Goal: Task Accomplishment & Management: Manage account settings

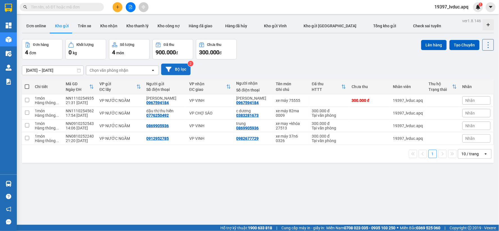
click at [173, 65] on button "Bộ lọc" at bounding box center [176, 70] width 30 height 12
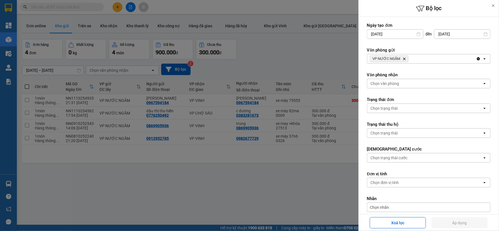
click at [404, 58] on icon "VP NƯỚC NGẦM, close by backspace" at bounding box center [405, 59] width 3 height 3
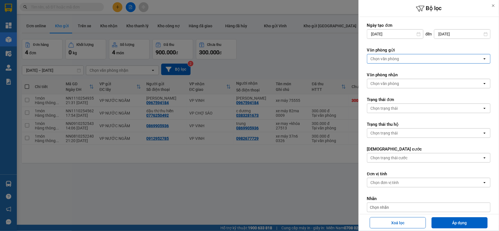
drag, startPoint x: 404, startPoint y: 58, endPoint x: 401, endPoint y: 61, distance: 3.6
click at [404, 57] on div "Chọn văn phòng" at bounding box center [425, 58] width 115 height 9
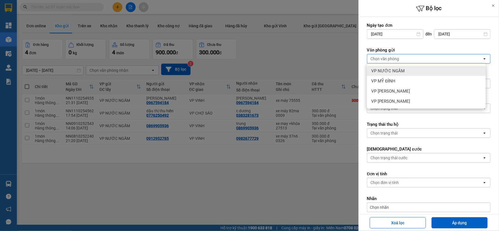
click at [401, 65] on ul "VP NƯỚC NGẦM VP MỸ ĐÌNH VP NGỌC HỒI VP [PERSON_NAME]" at bounding box center [426, 86] width 119 height 45
drag, startPoint x: 401, startPoint y: 66, endPoint x: 402, endPoint y: 69, distance: 3.3
click at [401, 67] on div "VP NƯỚC NGẦM" at bounding box center [426, 71] width 119 height 10
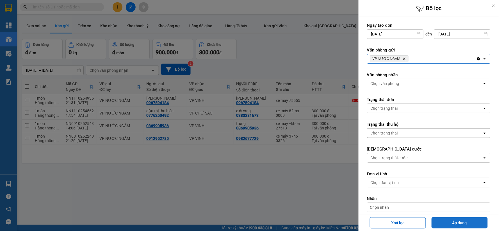
click at [459, 225] on button "Áp dụng" at bounding box center [460, 222] width 56 height 11
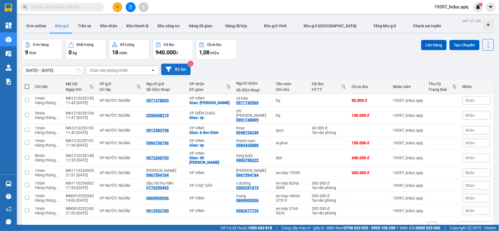
click at [183, 69] on button "Bộ lọc" at bounding box center [176, 70] width 30 height 12
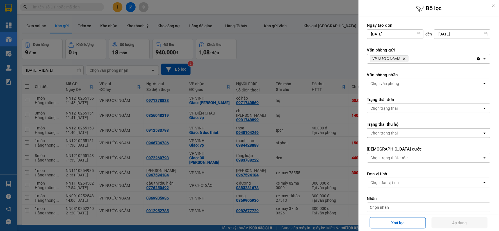
click at [405, 60] on icon "Delete" at bounding box center [404, 58] width 3 height 3
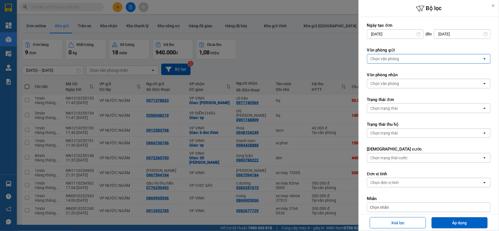
click at [404, 60] on div "Chọn văn phòng" at bounding box center [425, 58] width 115 height 9
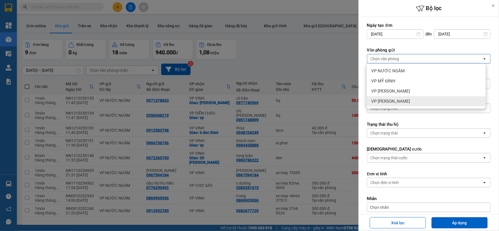
click at [394, 98] on span "VP [PERSON_NAME]" at bounding box center [391, 101] width 39 height 6
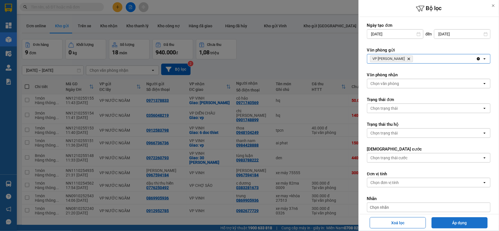
click at [450, 218] on button "Áp dụng" at bounding box center [460, 222] width 56 height 11
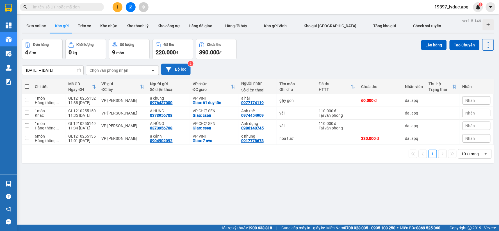
click at [182, 68] on button "Bộ lọc" at bounding box center [176, 70] width 30 height 12
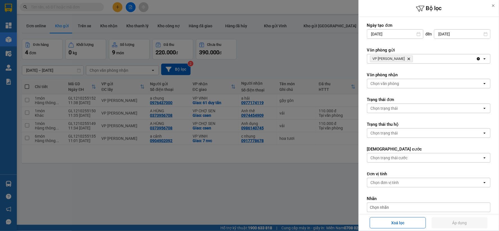
click at [408, 57] on icon "Delete" at bounding box center [409, 58] width 3 height 3
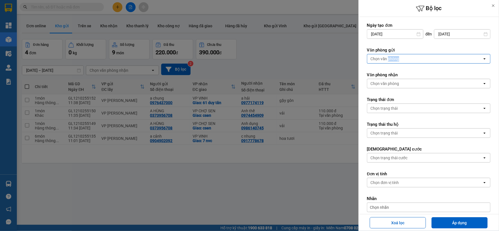
drag, startPoint x: 397, startPoint y: 57, endPoint x: 397, endPoint y: 61, distance: 3.7
click at [397, 58] on div "Chọn văn phòng" at bounding box center [385, 59] width 29 height 6
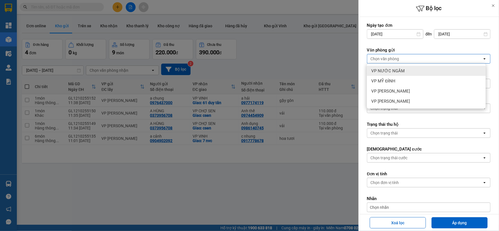
click at [395, 71] on span "VP NƯỚC NGẦM" at bounding box center [388, 71] width 33 height 6
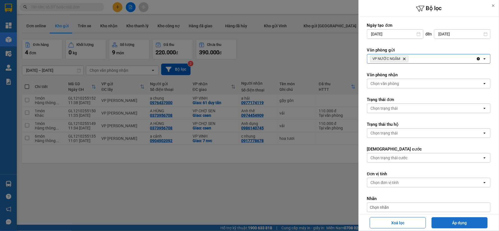
click at [448, 223] on button "Áp dụng" at bounding box center [460, 222] width 56 height 11
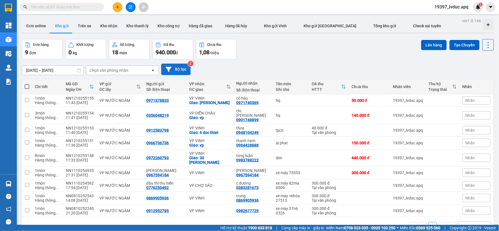
click at [175, 72] on button "Bộ lọc" at bounding box center [176, 70] width 30 height 12
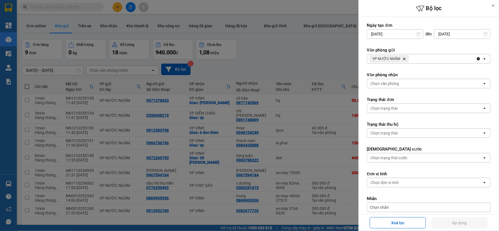
click at [404, 57] on icon "Delete" at bounding box center [404, 58] width 3 height 3
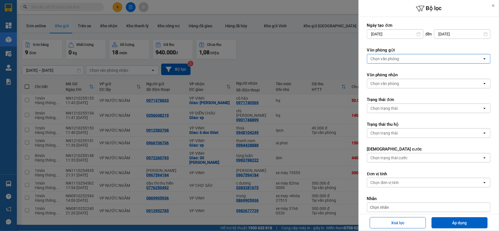
click at [308, 53] on div at bounding box center [249, 115] width 499 height 231
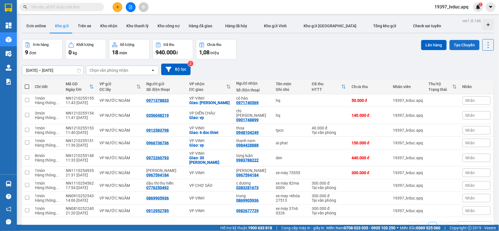
click at [466, 44] on button "Tạo Chuyến" at bounding box center [465, 45] width 30 height 10
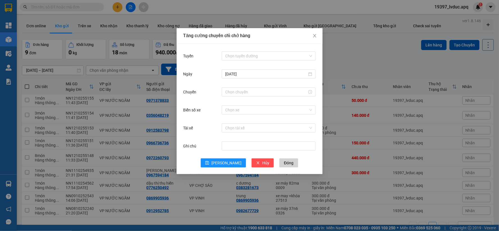
drag, startPoint x: 261, startPoint y: 52, endPoint x: 259, endPoint y: 61, distance: 8.9
click at [261, 55] on input "Tuyến" at bounding box center [266, 56] width 83 height 8
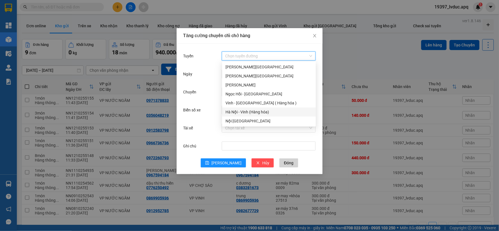
click at [245, 112] on div "Hà Nội - Vinh (Hàng hóa)" at bounding box center [269, 112] width 87 height 6
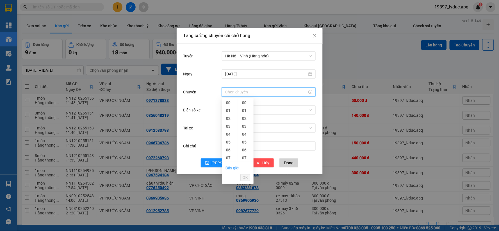
click at [240, 93] on input "Chuyến" at bounding box center [266, 92] width 82 height 6
click at [231, 134] on div "12" at bounding box center [230, 135] width 16 height 8
click at [245, 150] on div "30" at bounding box center [245, 152] width 15 height 8
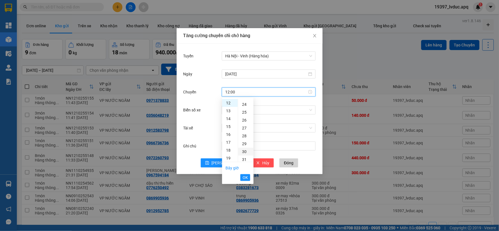
type input "12:30"
click at [248, 176] on span "OK" at bounding box center [245, 177] width 5 height 6
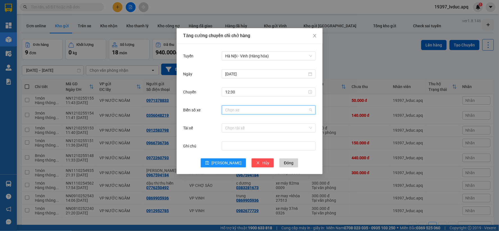
click at [255, 111] on input "Biển số xe" at bounding box center [266, 110] width 83 height 8
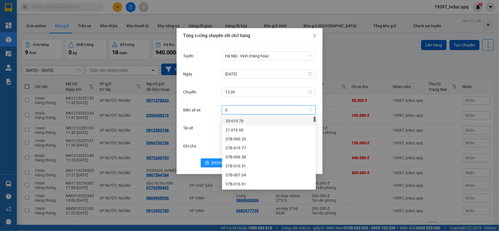
type input "03"
click at [229, 123] on div "37H-133.03" at bounding box center [269, 121] width 87 height 6
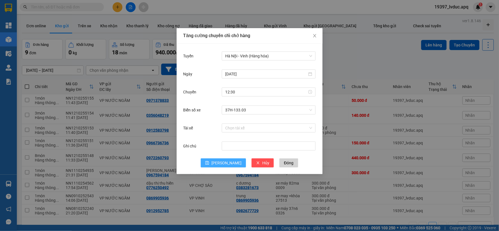
click at [228, 161] on span "[PERSON_NAME]" at bounding box center [227, 163] width 30 height 6
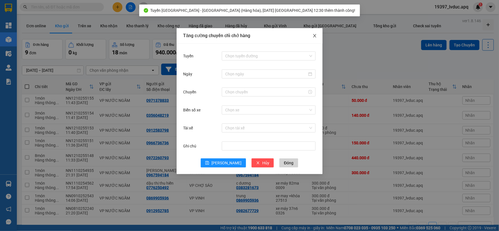
click at [314, 37] on icon "close" at bounding box center [314, 35] width 3 height 3
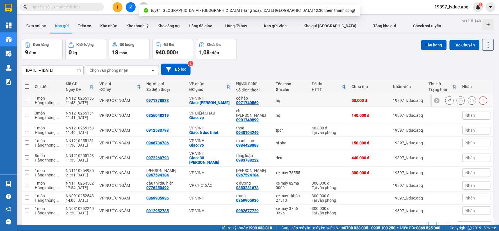
click at [176, 103] on div "0971378833" at bounding box center [165, 100] width 37 height 4
checkbox input "true"
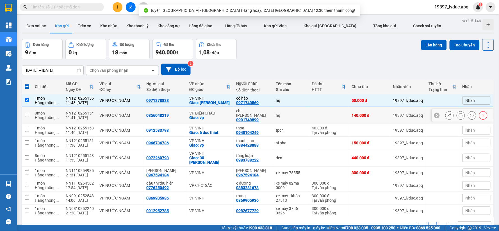
click at [167, 121] on td "0356048219" at bounding box center [165, 115] width 43 height 17
checkbox input "true"
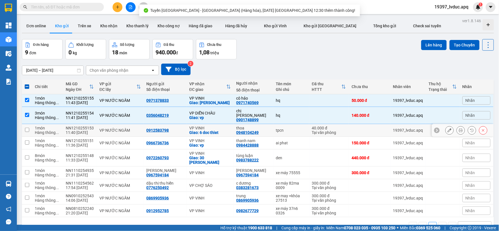
click at [166, 129] on div "0912583798" at bounding box center [158, 130] width 22 height 4
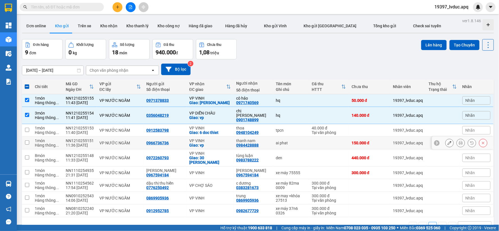
click at [168, 137] on td "0966736736" at bounding box center [165, 143] width 43 height 13
checkbox input "true"
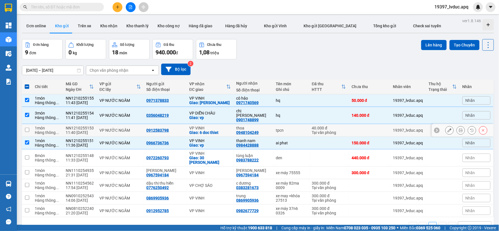
click at [170, 131] on div "0912583798" at bounding box center [165, 130] width 37 height 4
checkbox input "true"
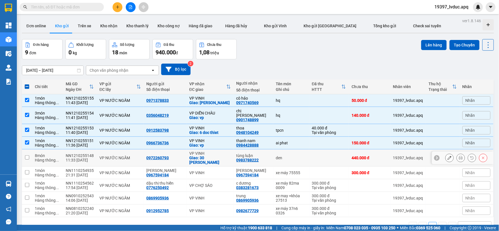
click at [145, 151] on td "0972260793" at bounding box center [165, 157] width 43 height 17
checkbox input "true"
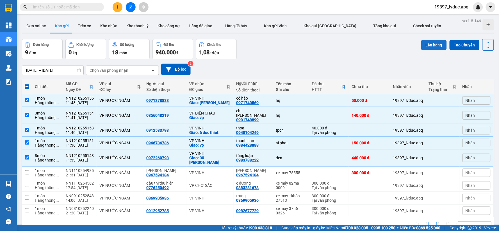
click at [437, 43] on button "Lên hàng" at bounding box center [435, 45] width 26 height 10
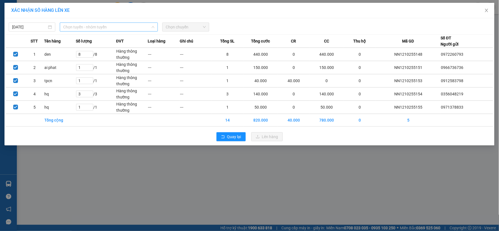
click at [94, 27] on span "Chọn tuyến - nhóm tuyến" at bounding box center [108, 27] width 91 height 8
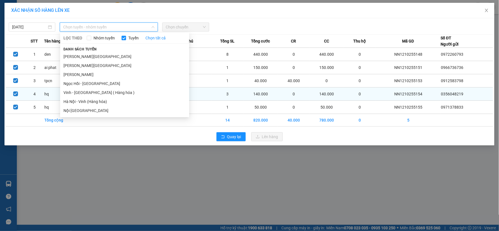
drag, startPoint x: 87, startPoint y: 100, endPoint x: 92, endPoint y: 99, distance: 5.7
click at [86, 100] on li "Hà Nội - Vinh (Hàng hóa)" at bounding box center [124, 101] width 129 height 9
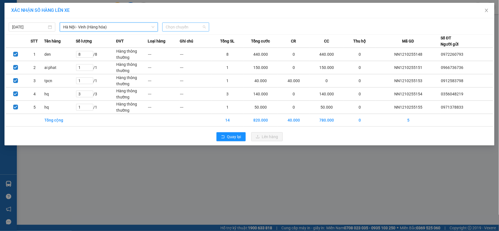
click at [193, 26] on span "Chọn chuyến" at bounding box center [186, 27] width 40 height 8
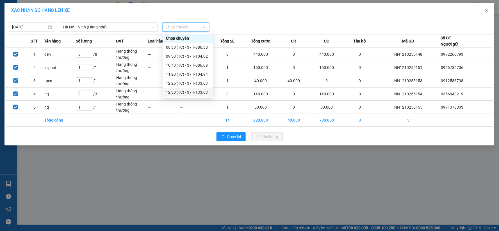
click at [188, 164] on div "XÁC NHẬN SỐ HÀNG LÊN XE [DATE] [GEOGRAPHIC_DATA] - [GEOGRAPHIC_DATA] ([GEOGRAPH…" at bounding box center [249, 115] width 499 height 231
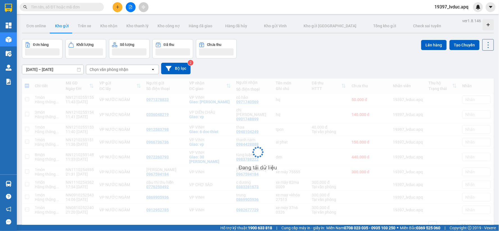
click at [189, 164] on div "Đang tải dữ liệu" at bounding box center [258, 156] width 473 height 156
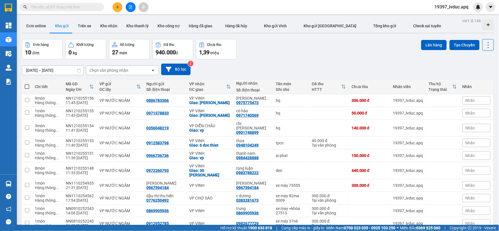
click at [132, 3] on button at bounding box center [131, 7] width 10 height 10
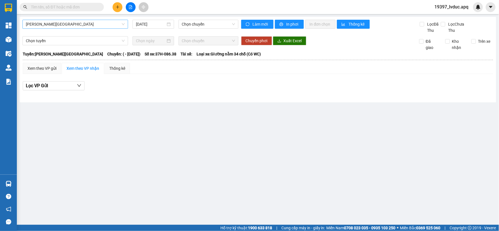
drag, startPoint x: 86, startPoint y: 24, endPoint x: 81, endPoint y: 39, distance: 14.9
click at [85, 26] on span "[PERSON_NAME][GEOGRAPHIC_DATA]" at bounding box center [75, 24] width 99 height 8
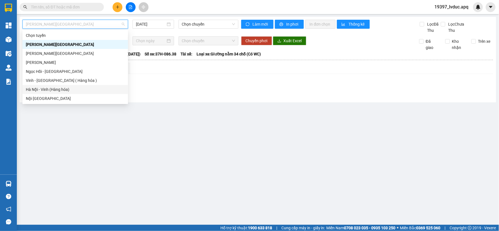
click at [70, 85] on div "Hà Nội - Vinh (Hàng hóa)" at bounding box center [75, 89] width 106 height 9
type input "[DATE]"
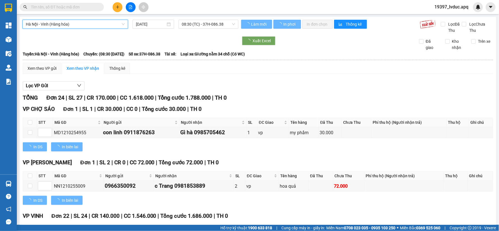
click at [195, 26] on span "08:30 (TC) - 37H-086.38" at bounding box center [208, 24] width 53 height 8
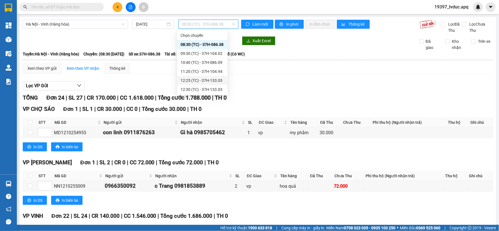
click at [207, 76] on div "12:25 (TC) - 37H-133.03" at bounding box center [202, 80] width 51 height 9
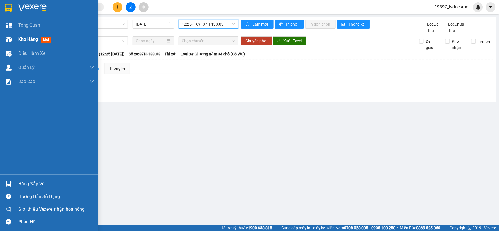
click at [12, 40] on div at bounding box center [9, 40] width 10 height 10
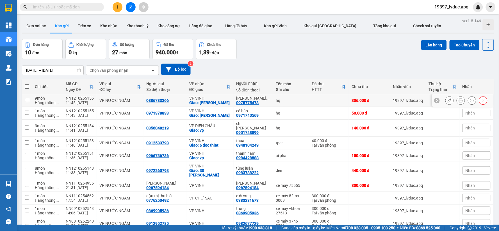
click at [42, 101] on div "Hàng thông ..." at bounding box center [47, 102] width 25 height 4
checkbox input "true"
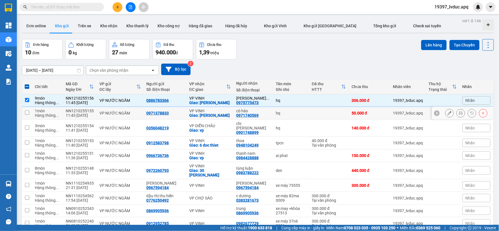
click at [51, 113] on div "1 món" at bounding box center [47, 110] width 25 height 4
checkbox input "true"
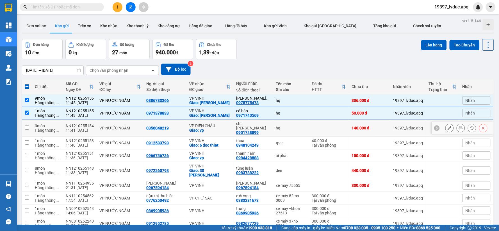
click at [53, 127] on div "3 món" at bounding box center [47, 125] width 25 height 4
checkbox input "true"
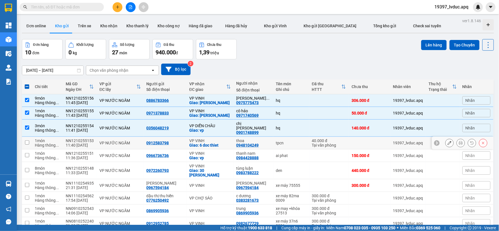
click at [56, 144] on span "..." at bounding box center [57, 145] width 3 height 4
checkbox input "true"
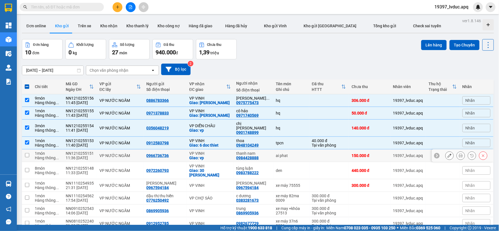
click at [58, 156] on div "Hàng thông ..." at bounding box center [47, 157] width 25 height 4
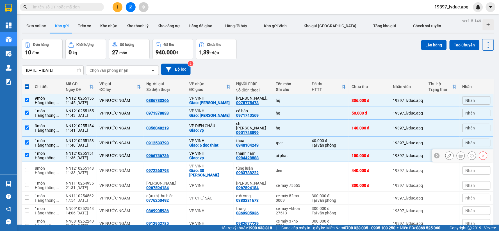
click at [60, 161] on td "1 món Hàng thông ..." at bounding box center [47, 155] width 31 height 13
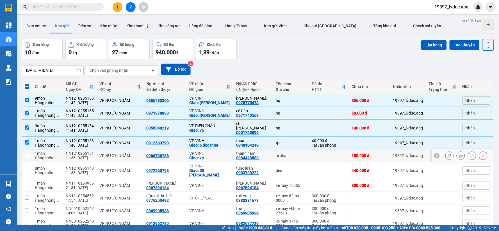
click at [64, 157] on td "NN1210255151 11:36 [DATE]" at bounding box center [80, 155] width 34 height 13
checkbox input "true"
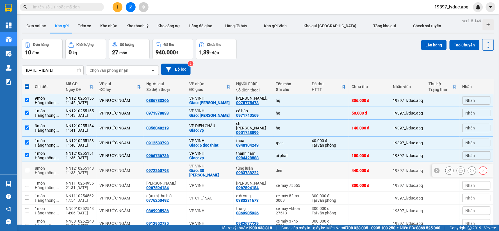
click at [61, 167] on td "8 món Hàng thông ..." at bounding box center [47, 170] width 31 height 17
checkbox input "true"
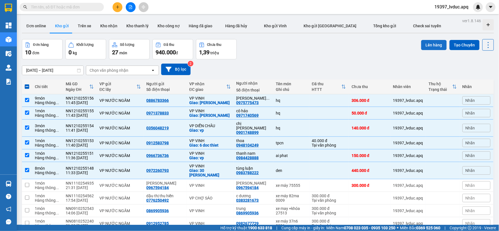
click at [433, 47] on button "Lên hàng" at bounding box center [435, 45] width 26 height 10
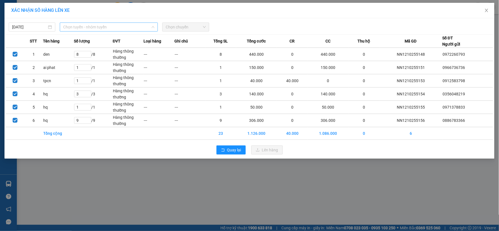
drag, startPoint x: 84, startPoint y: 30, endPoint x: 80, endPoint y: 79, distance: 49.4
click at [84, 31] on div "Chọn tuyến - nhóm tuyến" at bounding box center [109, 26] width 98 height 9
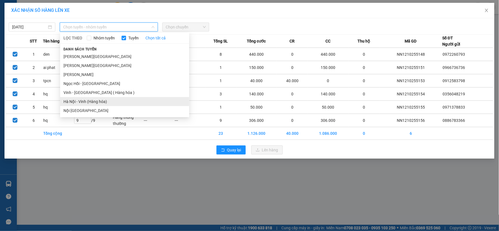
click at [79, 100] on li "Hà Nội - Vinh (Hàng hóa)" at bounding box center [124, 101] width 129 height 9
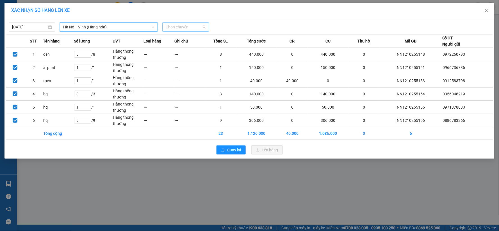
click at [184, 27] on span "Chọn chuyến" at bounding box center [186, 27] width 40 height 8
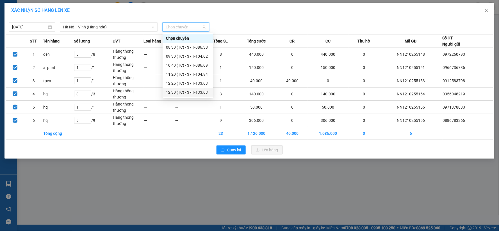
click at [187, 90] on div "12:30 (TC) - 37H-133.03" at bounding box center [188, 92] width 44 height 6
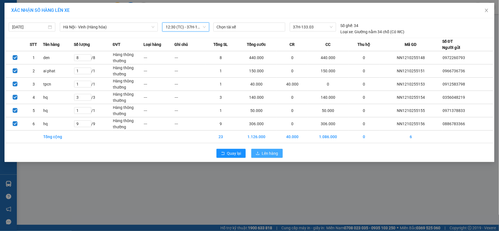
click at [261, 152] on button "Lên hàng" at bounding box center [267, 153] width 31 height 9
